Goal: Find specific page/section: Find specific page/section

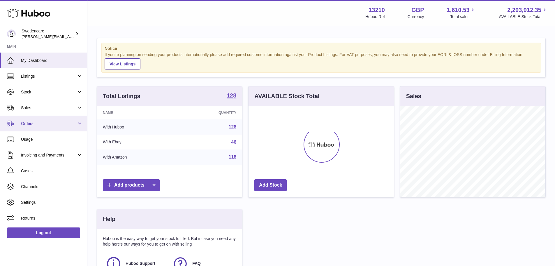
scroll to position [91, 145]
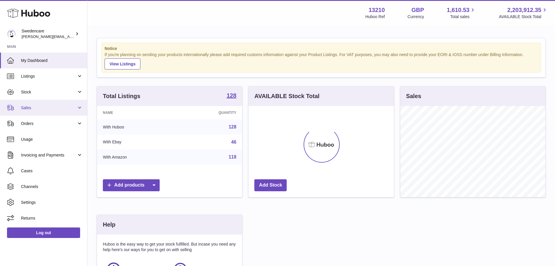
click at [33, 109] on span "Sales" at bounding box center [49, 108] width 56 height 6
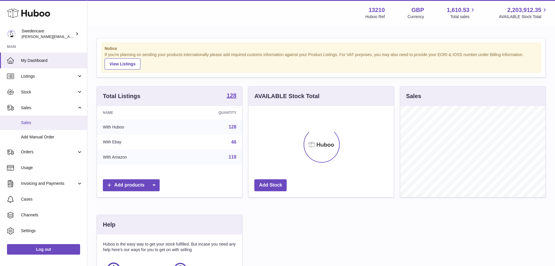
click at [41, 124] on span "Sales" at bounding box center [52, 123] width 62 height 6
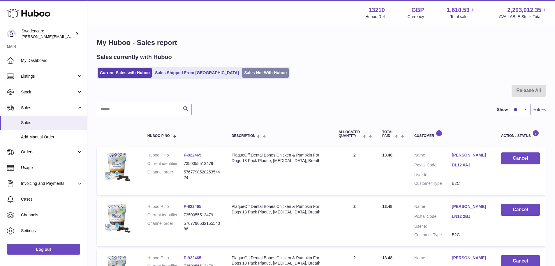
click at [242, 72] on link "Sales Not With Huboo" at bounding box center [265, 73] width 47 height 10
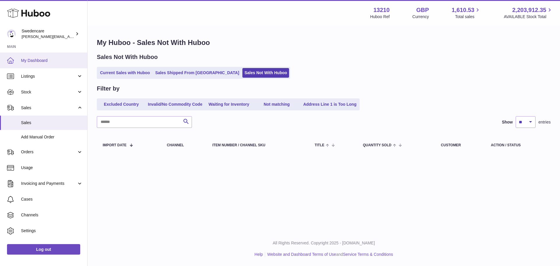
click at [30, 59] on span "My Dashboard" at bounding box center [52, 61] width 62 height 6
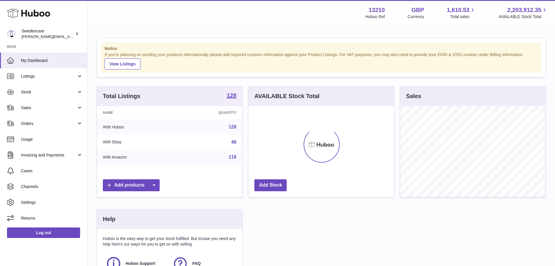
scroll to position [91, 145]
